Goal: Find specific page/section: Find specific page/section

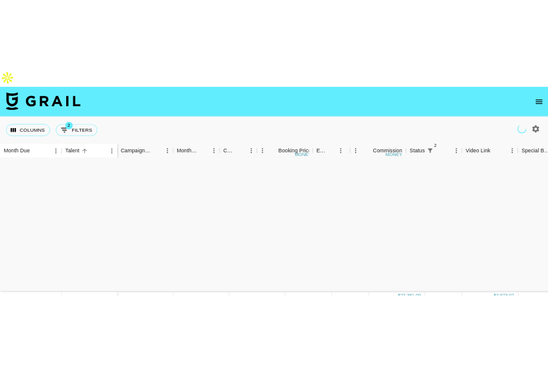
scroll to position [676, 183]
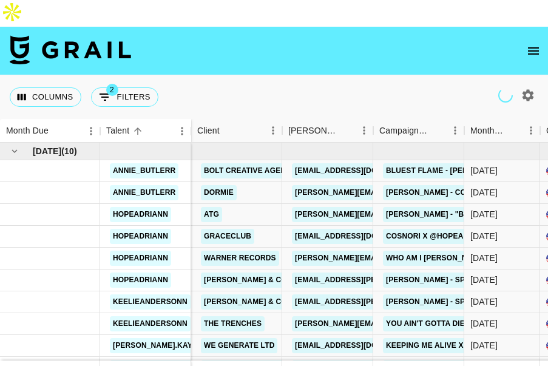
click at [537, 44] on icon "open drawer" at bounding box center [533, 51] width 15 height 15
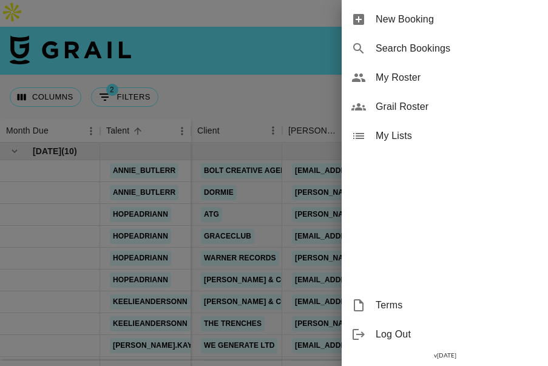
click at [440, 79] on span "My Roster" at bounding box center [456, 77] width 163 height 15
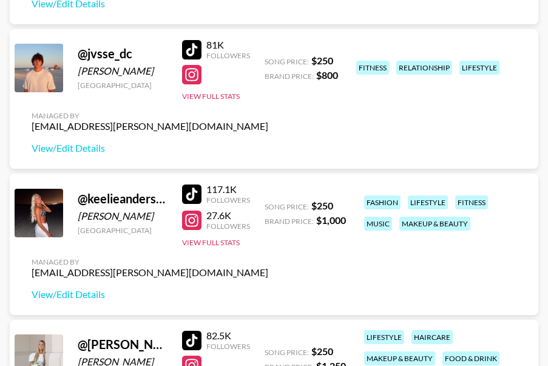
scroll to position [761, 0]
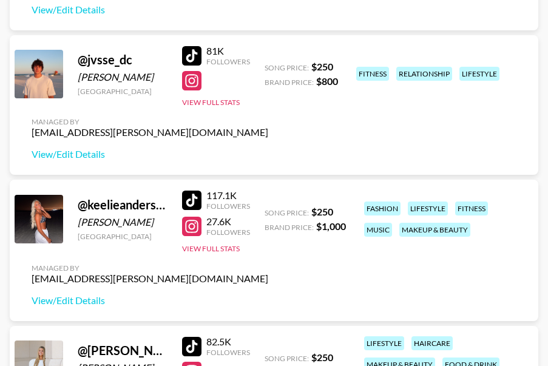
click at [193, 46] on div at bounding box center [191, 55] width 19 height 19
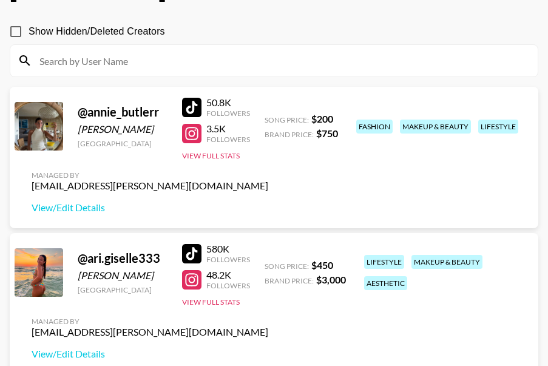
scroll to position [125, 0]
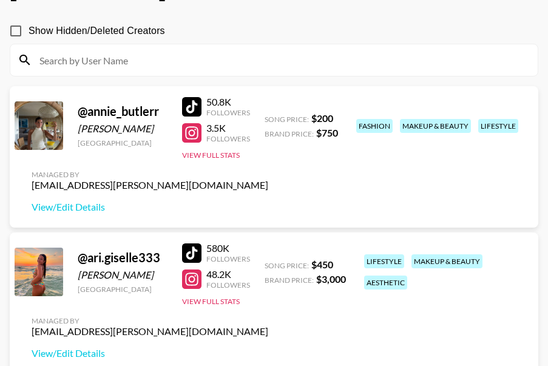
click at [197, 97] on div at bounding box center [191, 106] width 19 height 19
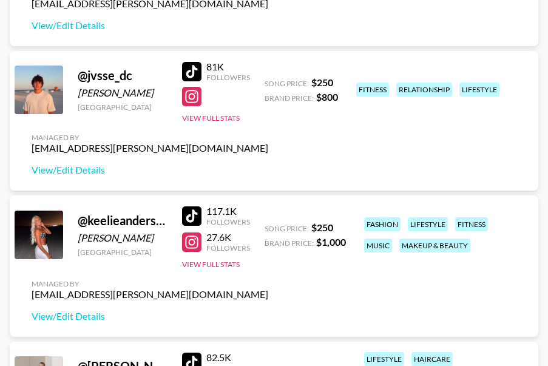
scroll to position [747, 0]
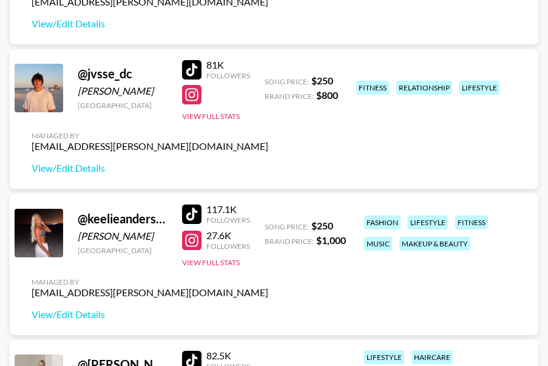
click at [194, 204] on div at bounding box center [191, 213] width 19 height 19
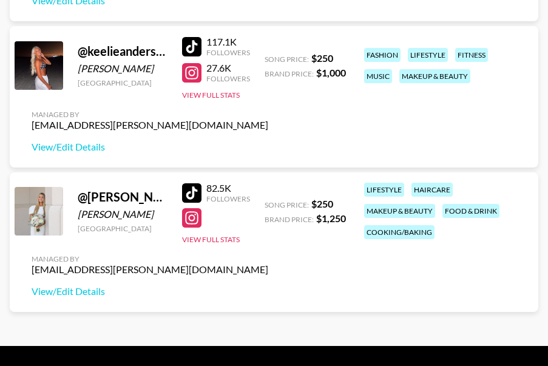
scroll to position [916, 0]
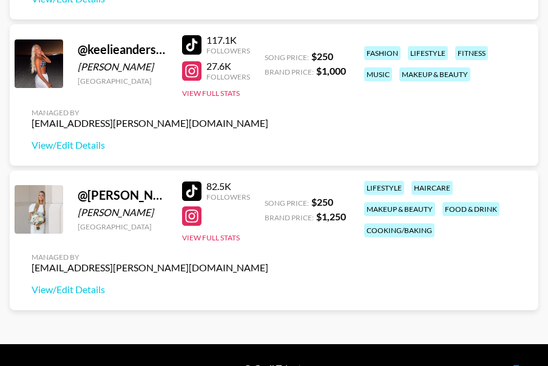
click at [197, 181] on div at bounding box center [191, 190] width 19 height 19
